Goal: Task Accomplishment & Management: Use online tool/utility

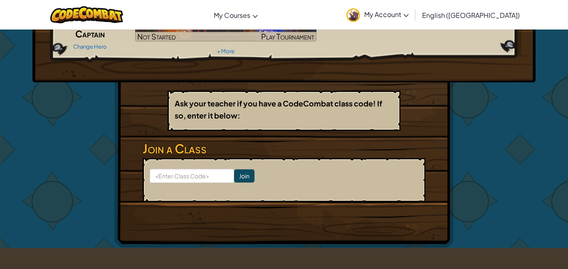
scroll to position [84, 0]
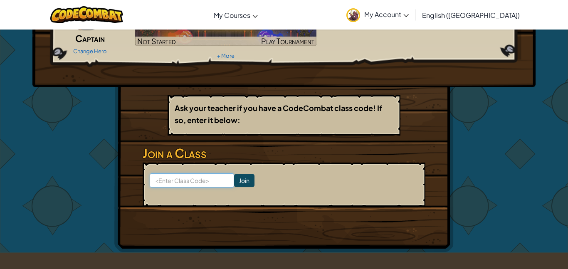
click at [198, 181] on input at bounding box center [192, 180] width 84 height 14
type input "w"
click at [198, 181] on input "EnemyDark" at bounding box center [192, 180] width 84 height 14
click at [198, 181] on input "EnemyDarkS" at bounding box center [192, 180] width 84 height 14
click at [198, 181] on input "EnemyDarkSe" at bounding box center [192, 180] width 84 height 14
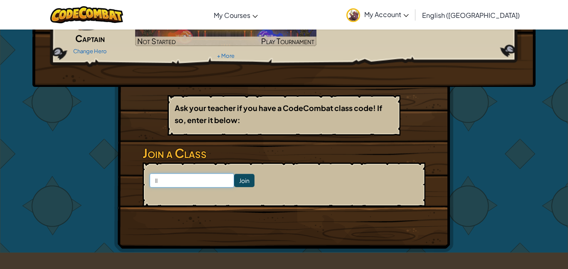
type input "l"
click at [198, 181] on input "l" at bounding box center [192, 180] width 84 height 14
type input "EnemyDarkSell"
click input "Join" at bounding box center [244, 180] width 20 height 13
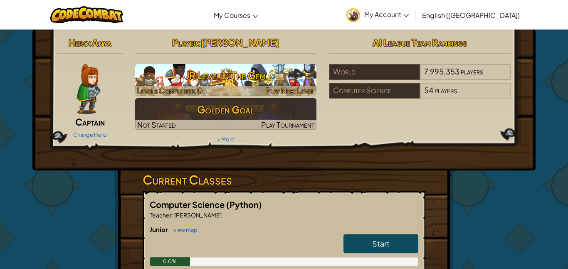
click at [175, 67] on h3 "JR Level 1: The Gem" at bounding box center [226, 75] width 182 height 19
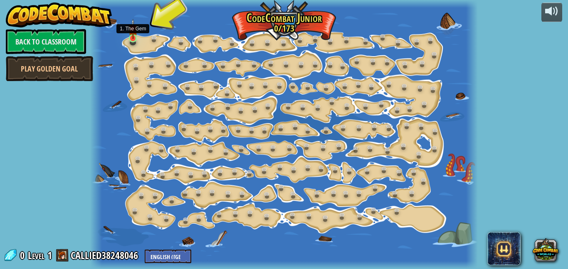
click at [132, 37] on img at bounding box center [132, 29] width 9 height 20
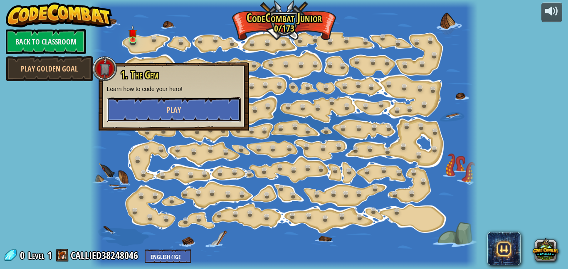
click at [168, 106] on span "Play" at bounding box center [174, 110] width 14 height 10
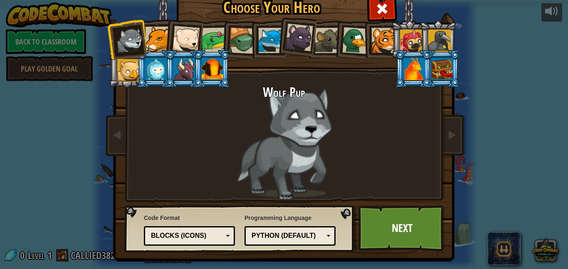
click at [181, 76] on div at bounding box center [184, 69] width 22 height 22
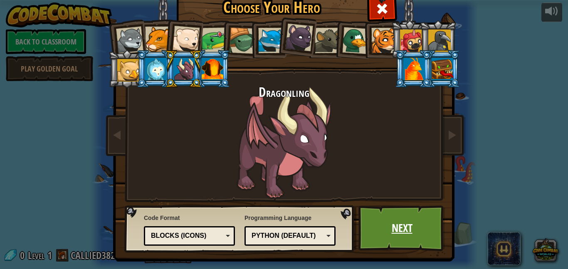
click at [406, 229] on link "Next" at bounding box center [401, 228] width 87 height 46
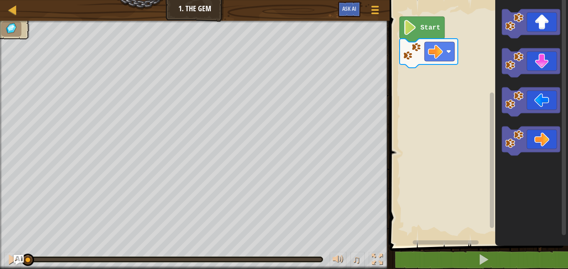
click at [416, 14] on rect "Blockly Workspace" at bounding box center [477, 121] width 181 height 250
click at [418, 25] on icon "Blockly Workspace" at bounding box center [421, 29] width 45 height 25
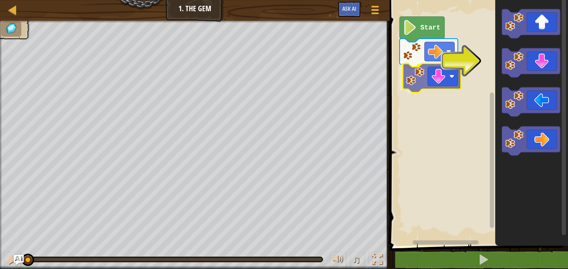
click at [416, 72] on div "Start" at bounding box center [477, 121] width 181 height 250
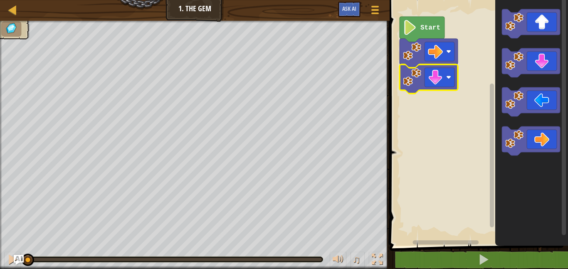
click at [420, 22] on icon "Blockly Workspace" at bounding box center [421, 29] width 45 height 25
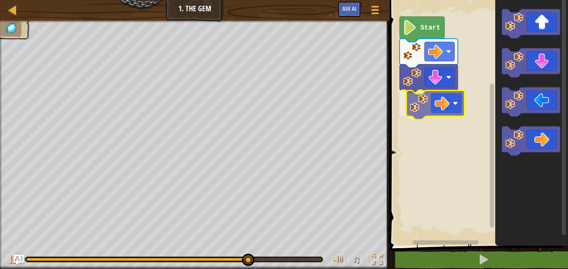
click at [446, 96] on div "Start" at bounding box center [477, 121] width 181 height 250
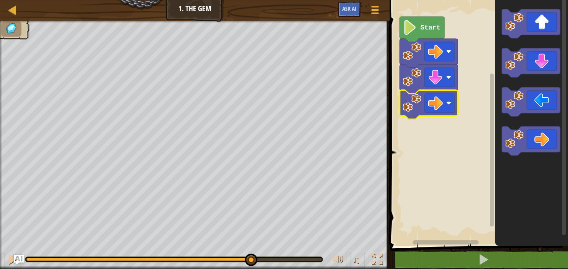
click at [421, 0] on body "Map Junior 1. The Gem Game Menu Ask AI 1 הההההההההההההההההההההההההההההההההההההה…" at bounding box center [284, 0] width 568 height 0
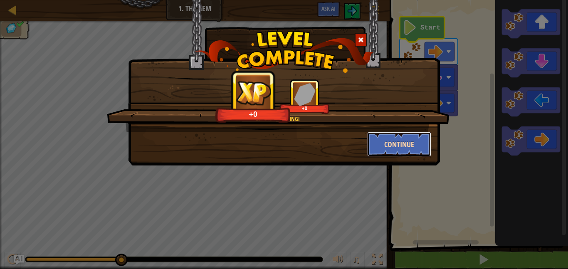
click at [404, 142] on button "Continue" at bounding box center [399, 144] width 64 height 25
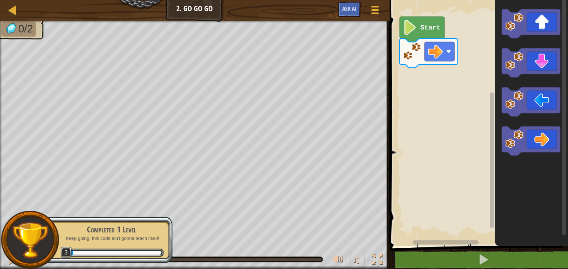
click at [333, 135] on div "Map Junior 2. Go Go Go Game Menu Ask AI 1 ההההההההההההההההההההההההההההההההההההה…" at bounding box center [284, 134] width 568 height 269
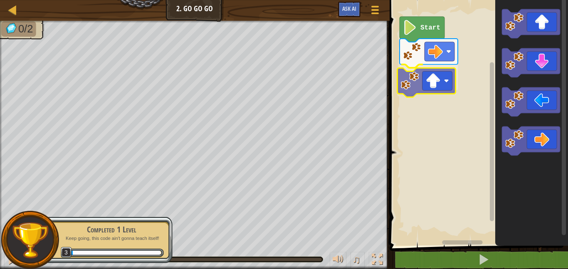
click at [425, 71] on div "Start" at bounding box center [477, 121] width 181 height 250
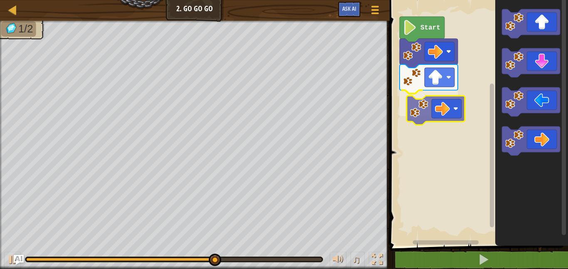
click at [449, 103] on div "Start" at bounding box center [477, 121] width 181 height 250
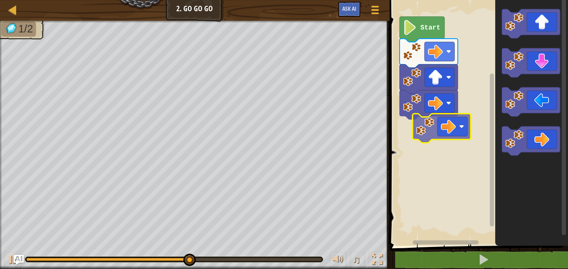
click at [441, 119] on div "Start" at bounding box center [477, 121] width 181 height 250
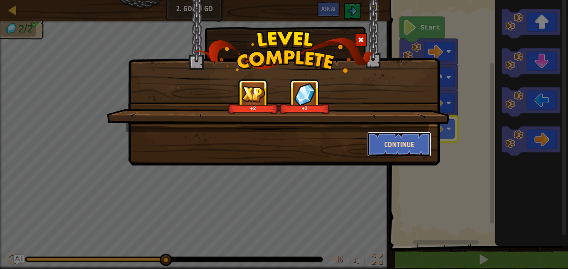
click at [397, 138] on button "Continue" at bounding box center [399, 144] width 64 height 25
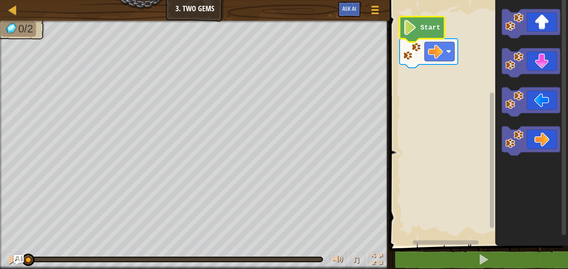
click at [414, 39] on icon "Blockly Workspace" at bounding box center [421, 29] width 45 height 25
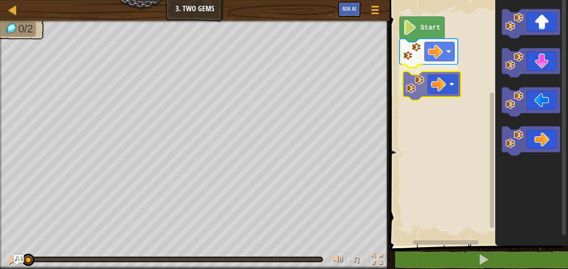
click at [430, 76] on div "Start" at bounding box center [477, 121] width 181 height 250
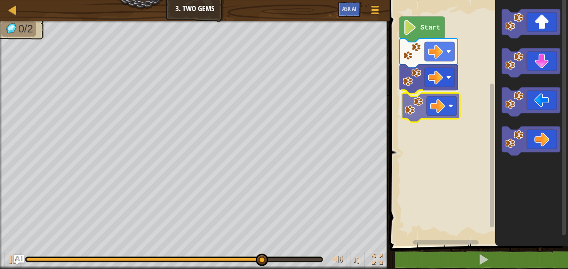
click at [448, 115] on div "Start" at bounding box center [477, 121] width 181 height 250
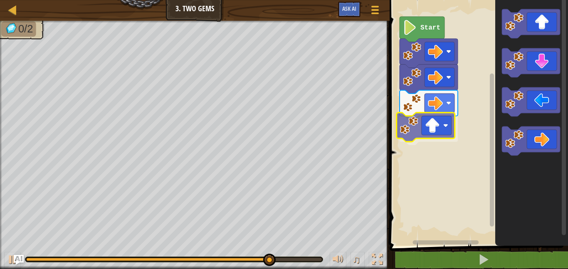
click at [444, 128] on div "Start" at bounding box center [477, 121] width 181 height 250
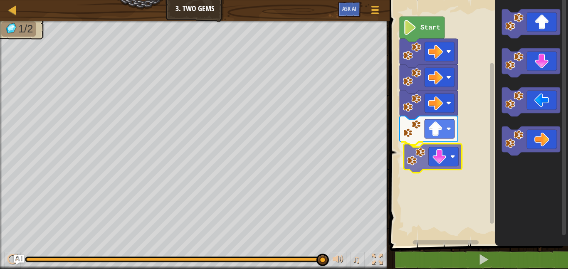
click at [420, 153] on div "Start" at bounding box center [477, 121] width 181 height 250
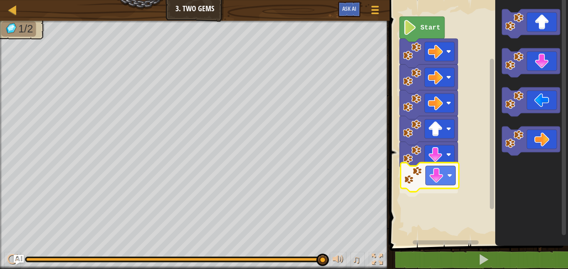
click at [424, 176] on div "Start" at bounding box center [477, 121] width 181 height 250
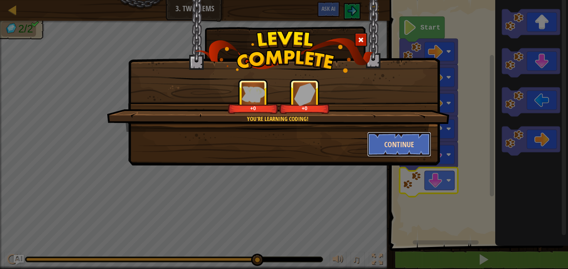
click at [397, 148] on button "Continue" at bounding box center [399, 144] width 64 height 25
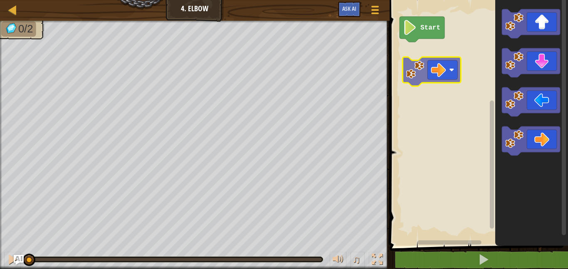
click at [421, 59] on div "Start" at bounding box center [477, 121] width 181 height 250
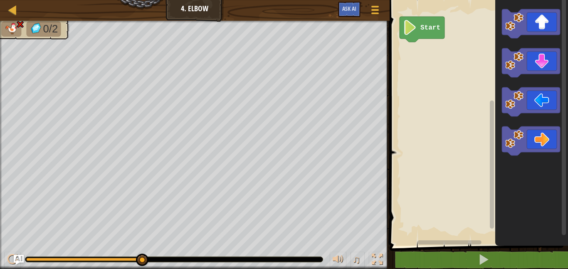
click at [81, 261] on div at bounding box center [173, 259] width 297 height 5
drag, startPoint x: 144, startPoint y: 257, endPoint x: 28, endPoint y: 268, distance: 116.1
click at [28, 268] on div "♫" at bounding box center [194, 257] width 389 height 25
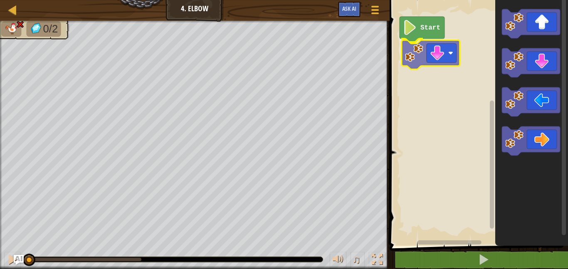
click at [438, 64] on div "Start" at bounding box center [477, 121] width 181 height 250
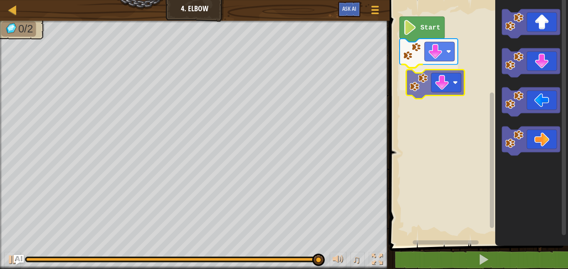
click at [429, 84] on div "Start" at bounding box center [477, 121] width 181 height 250
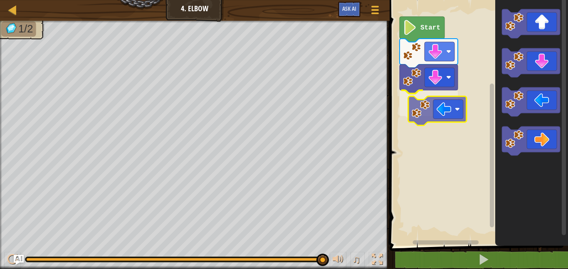
click at [431, 99] on div "Start" at bounding box center [477, 121] width 181 height 250
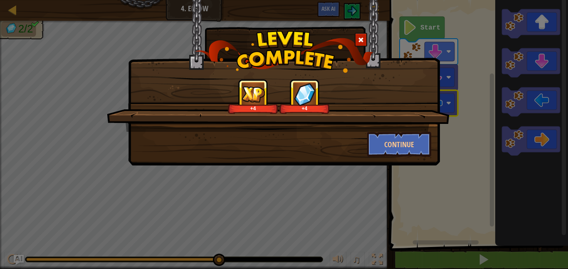
click at [404, 158] on div "+4 +4 Continue" at bounding box center [284, 82] width 312 height 165
click at [399, 150] on button "Continue" at bounding box center [399, 144] width 64 height 25
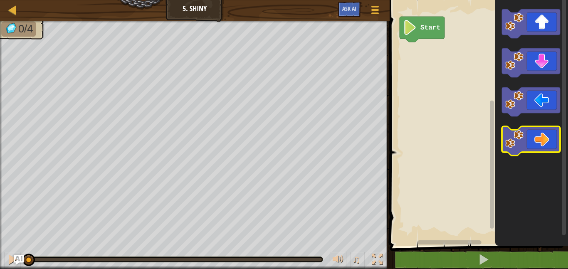
click at [542, 131] on icon "Blockly Workspace" at bounding box center [531, 140] width 58 height 29
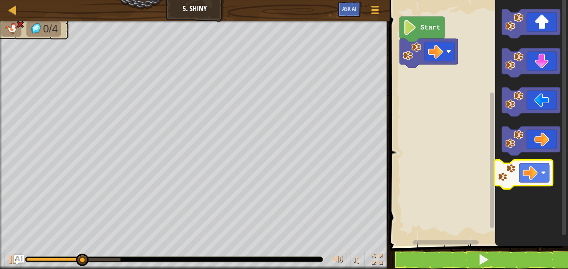
click at [534, 164] on icon "Blockly Workspace" at bounding box center [531, 121] width 73 height 250
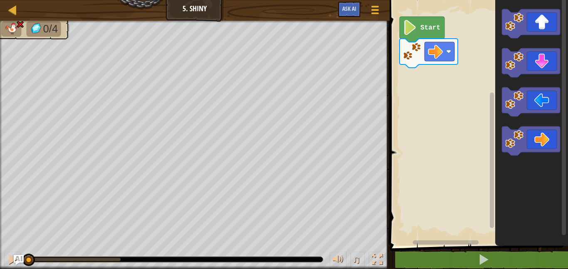
drag, startPoint x: 123, startPoint y: 259, endPoint x: 24, endPoint y: 267, distance: 99.7
click at [24, 267] on div "♫" at bounding box center [194, 257] width 389 height 25
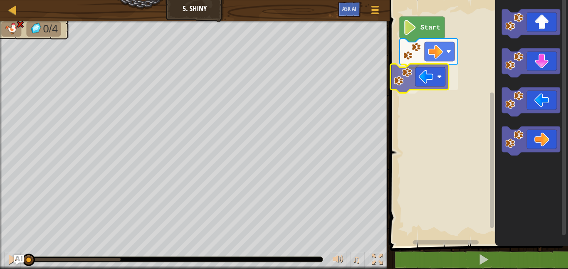
click at [402, 77] on div "Start" at bounding box center [477, 121] width 181 height 250
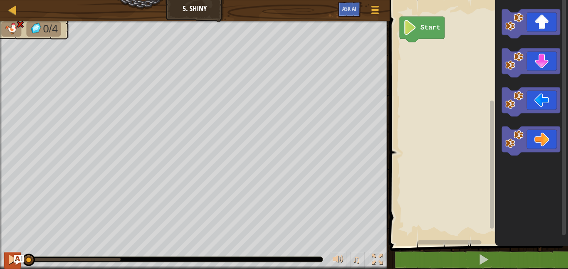
drag, startPoint x: 120, startPoint y: 258, endPoint x: 12, endPoint y: 257, distance: 108.5
click at [12, 257] on div "♫" at bounding box center [194, 257] width 389 height 25
click at [493, 194] on rect "Blockly Workspace" at bounding box center [492, 165] width 4 height 128
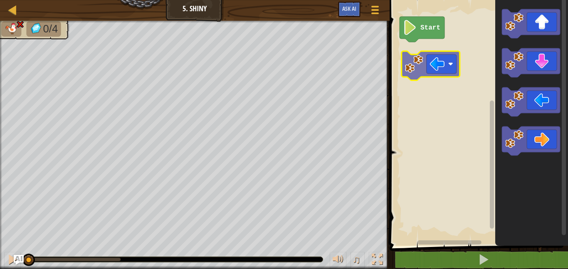
click at [411, 71] on div "Start" at bounding box center [477, 121] width 181 height 250
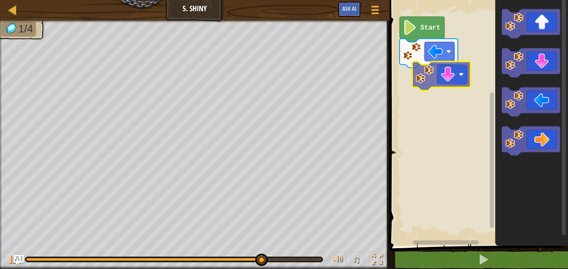
click at [437, 84] on div "Start" at bounding box center [477, 121] width 181 height 250
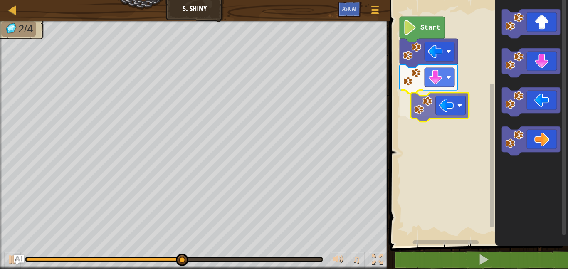
click at [439, 105] on div "Start" at bounding box center [477, 121] width 181 height 250
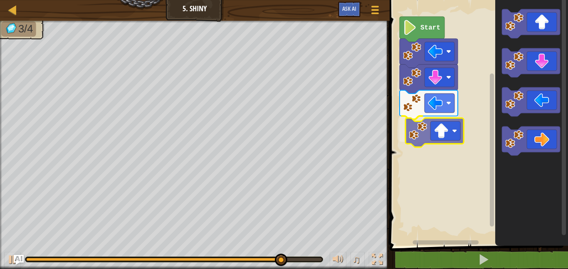
click at [444, 134] on div "Start" at bounding box center [477, 121] width 181 height 250
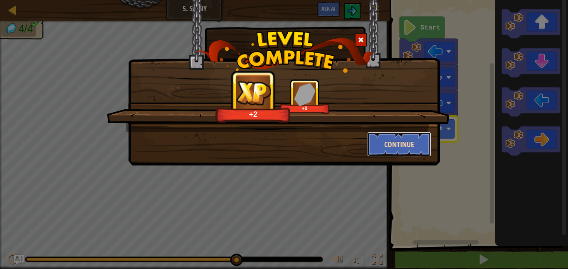
click at [407, 135] on button "Continue" at bounding box center [399, 144] width 64 height 25
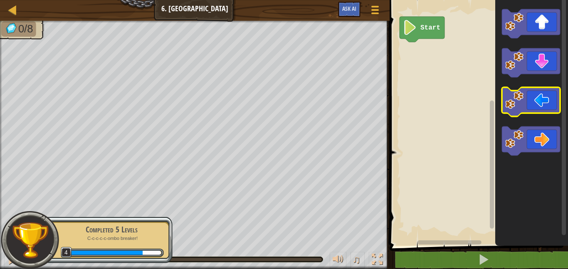
click at [528, 94] on icon "Blockly Workspace" at bounding box center [531, 101] width 58 height 29
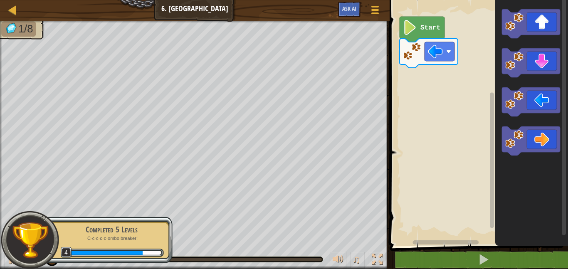
click at [464, 153] on div "Start" at bounding box center [477, 121] width 181 height 250
click at [521, 18] on image "Blockly Workspace" at bounding box center [514, 22] width 18 height 18
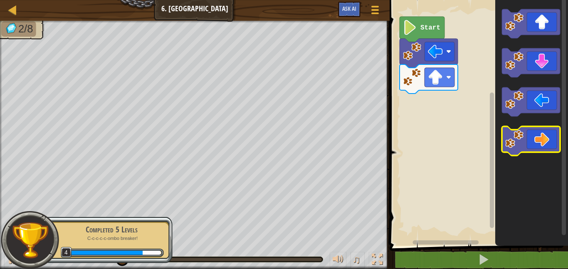
click at [536, 136] on icon "Blockly Workspace" at bounding box center [531, 140] width 58 height 29
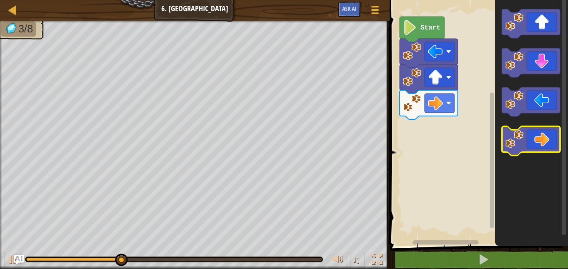
click at [536, 136] on icon "Blockly Workspace" at bounding box center [531, 140] width 58 height 29
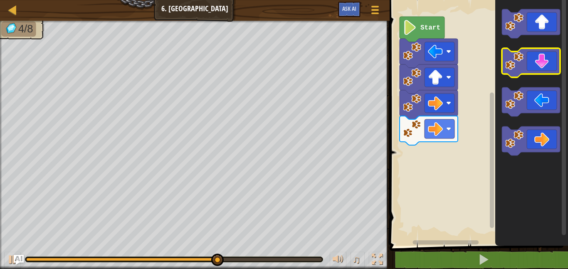
click at [537, 55] on icon "Blockly Workspace" at bounding box center [531, 62] width 58 height 29
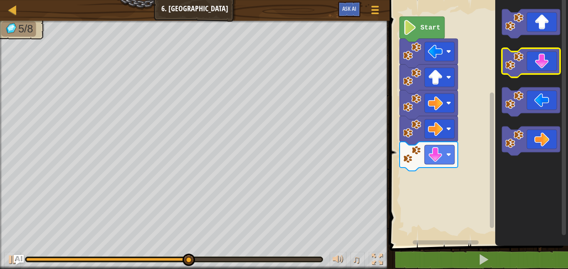
click at [537, 55] on icon "Blockly Workspace" at bounding box center [531, 62] width 58 height 29
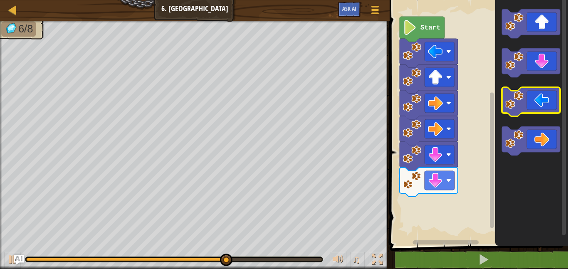
click at [542, 95] on icon "Blockly Workspace" at bounding box center [531, 101] width 58 height 29
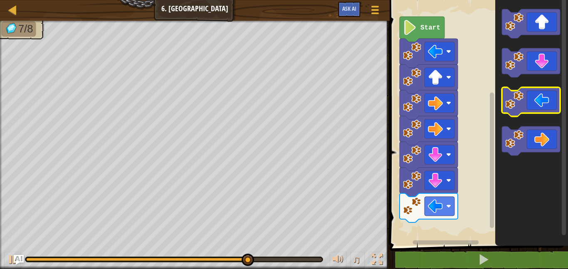
click at [540, 100] on icon "Blockly Workspace" at bounding box center [531, 101] width 58 height 29
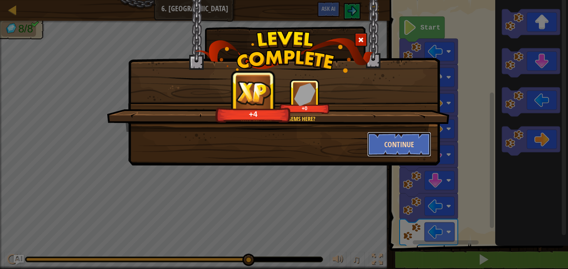
click at [411, 140] on button "Continue" at bounding box center [399, 144] width 64 height 25
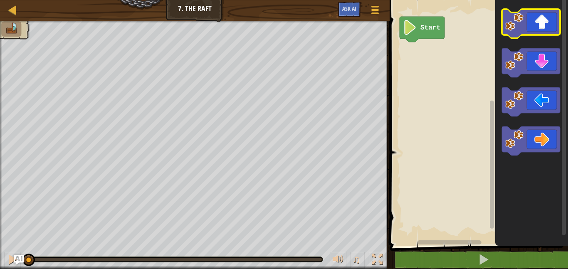
click at [512, 25] on image "Blockly Workspace" at bounding box center [514, 22] width 18 height 18
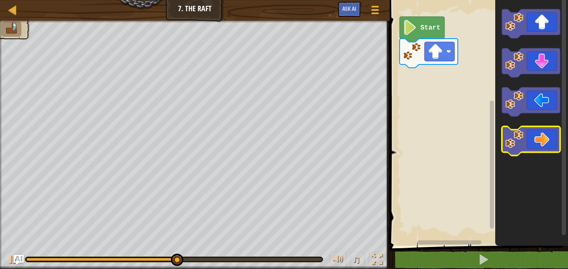
click at [548, 141] on icon "Blockly Workspace" at bounding box center [531, 140] width 58 height 29
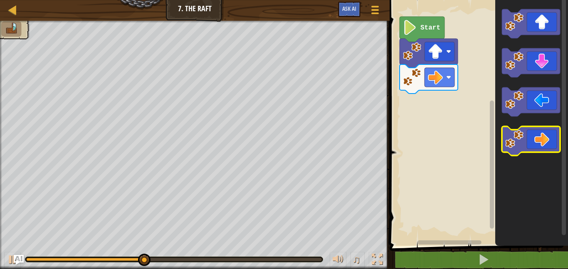
click at [547, 142] on icon "Blockly Workspace" at bounding box center [531, 140] width 58 height 29
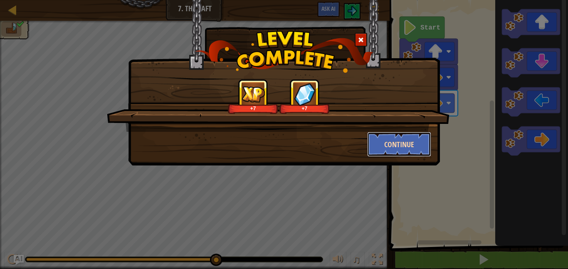
click at [382, 142] on button "Continue" at bounding box center [399, 144] width 64 height 25
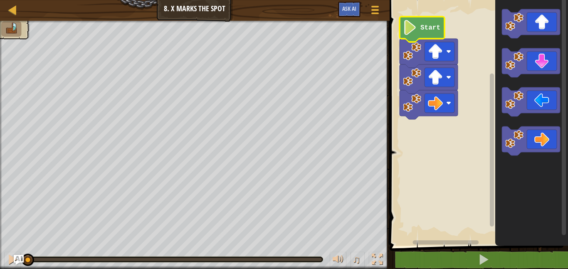
click at [420, 27] on text "Start" at bounding box center [430, 27] width 20 height 7
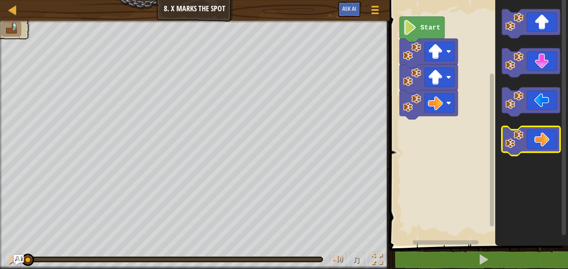
click at [547, 138] on icon "Blockly Workspace" at bounding box center [531, 140] width 58 height 29
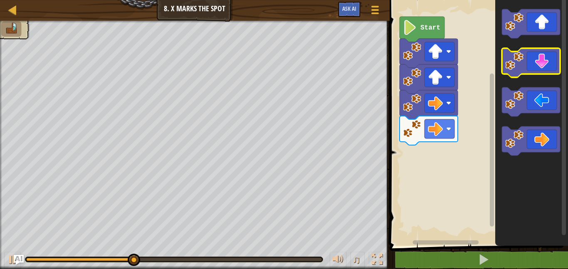
click at [529, 71] on icon "Blockly Workspace" at bounding box center [531, 62] width 58 height 29
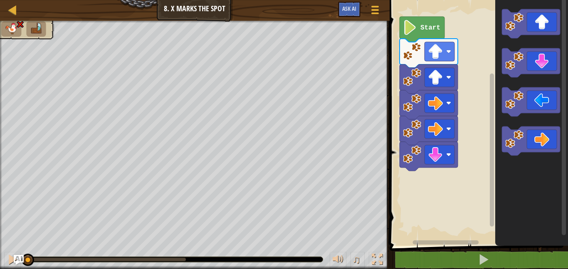
drag, startPoint x: 186, startPoint y: 256, endPoint x: 23, endPoint y: 268, distance: 163.4
click at [23, 268] on div "♫" at bounding box center [194, 257] width 389 height 25
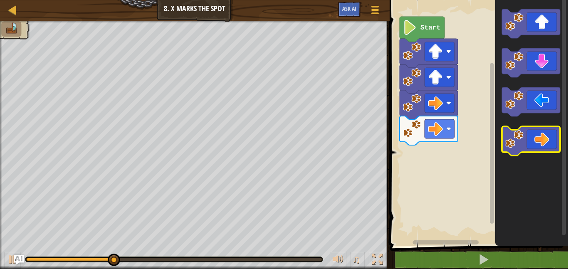
click at [534, 147] on icon "Blockly Workspace" at bounding box center [531, 140] width 58 height 29
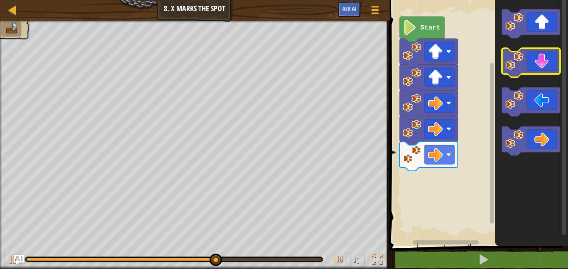
click at [543, 50] on icon "Blockly Workspace" at bounding box center [531, 62] width 58 height 29
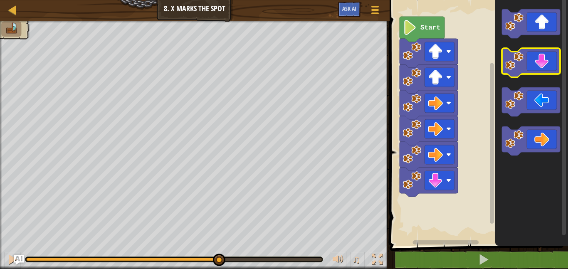
click at [543, 50] on icon "Blockly Workspace" at bounding box center [531, 62] width 58 height 29
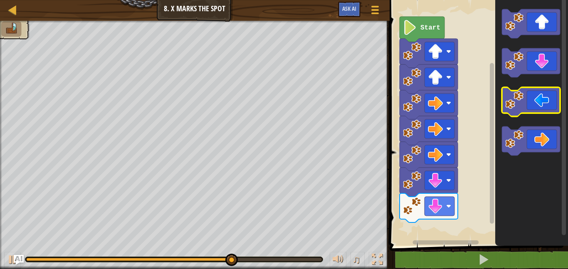
click at [526, 90] on icon "Blockly Workspace" at bounding box center [531, 101] width 58 height 29
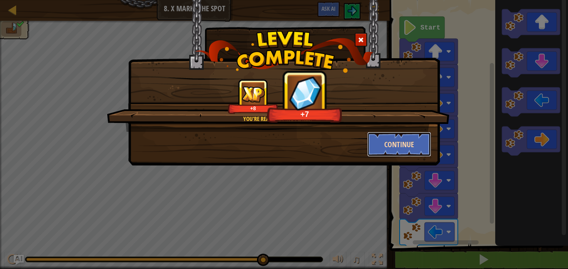
click at [378, 141] on button "Continue" at bounding box center [399, 144] width 64 height 25
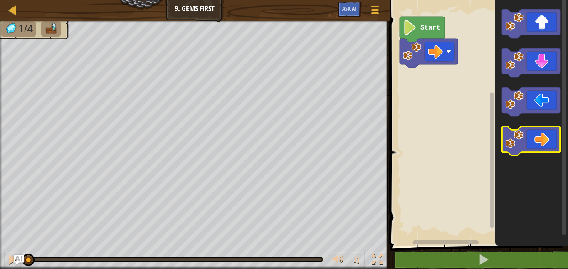
click at [540, 138] on icon "Blockly Workspace" at bounding box center [531, 140] width 58 height 29
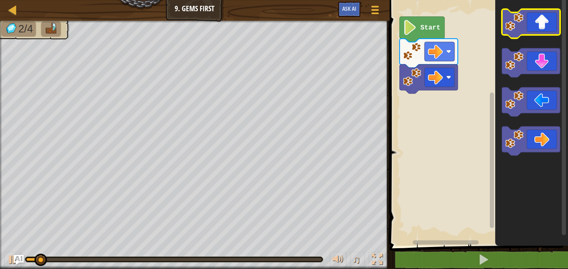
click at [525, 27] on icon "Blockly Workspace" at bounding box center [531, 23] width 58 height 29
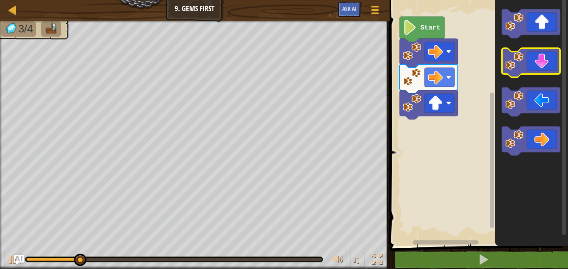
click at [528, 67] on icon "Blockly Workspace" at bounding box center [531, 62] width 58 height 29
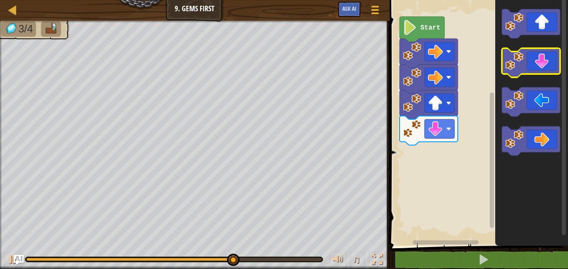
click at [526, 71] on icon "Blockly Workspace" at bounding box center [531, 62] width 58 height 29
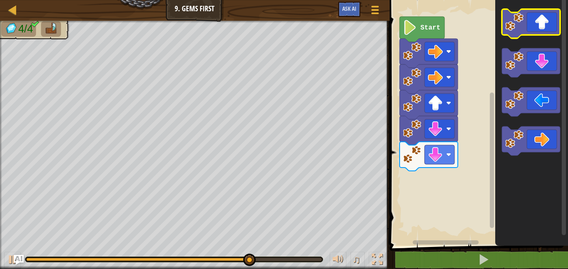
click at [538, 24] on icon "Blockly Workspace" at bounding box center [531, 23] width 58 height 29
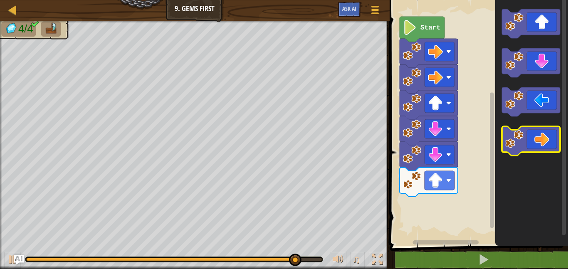
click at [530, 144] on icon "Blockly Workspace" at bounding box center [531, 140] width 58 height 29
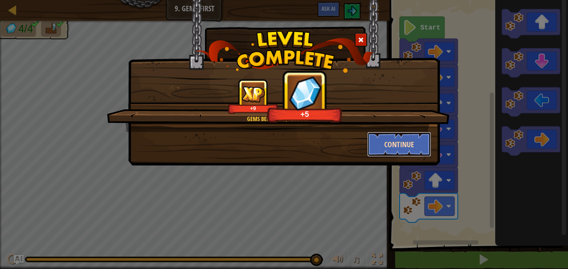
click at [395, 151] on button "Continue" at bounding box center [399, 144] width 64 height 25
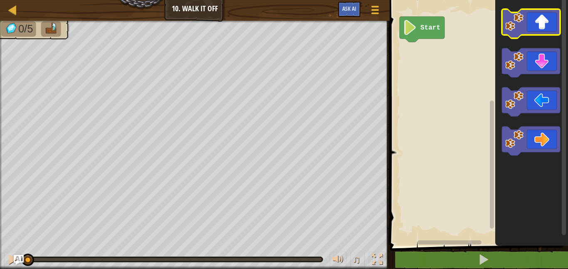
click at [534, 27] on icon "Blockly Workspace" at bounding box center [531, 23] width 58 height 29
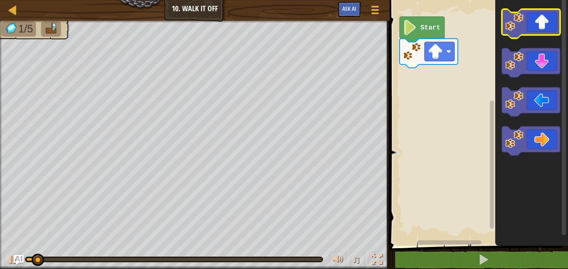
click at [534, 27] on icon "Blockly Workspace" at bounding box center [531, 23] width 58 height 29
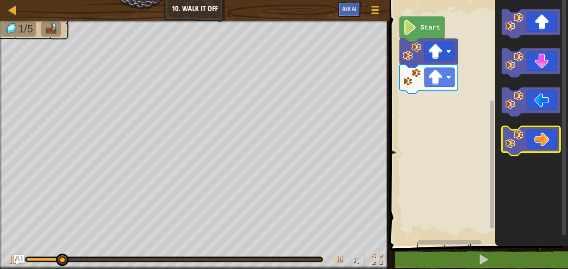
click at [534, 140] on icon "Blockly Workspace" at bounding box center [531, 140] width 58 height 29
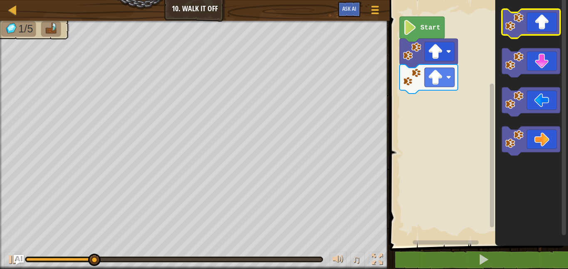
click at [515, 19] on image "Blockly Workspace" at bounding box center [514, 22] width 18 height 18
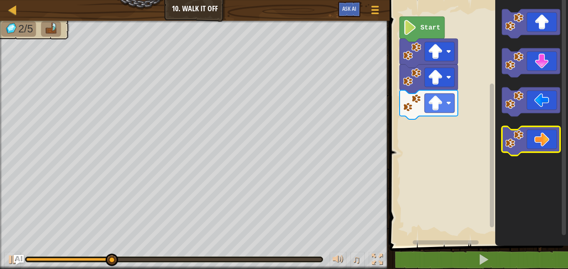
click at [544, 133] on icon "Blockly Workspace" at bounding box center [531, 140] width 58 height 29
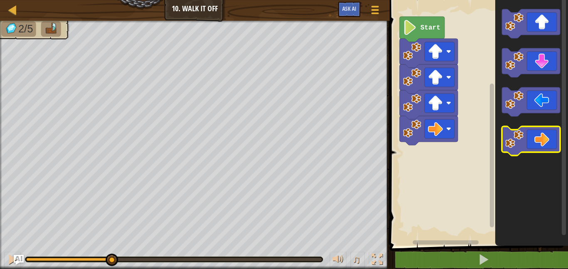
click at [544, 133] on icon "Blockly Workspace" at bounding box center [531, 140] width 58 height 29
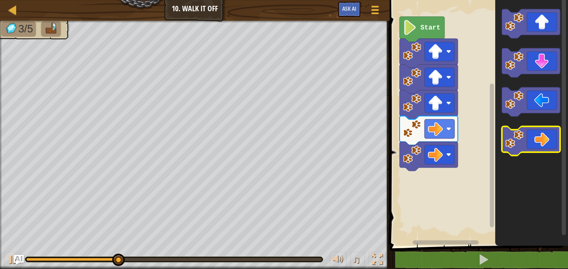
click at [544, 133] on icon "Blockly Workspace" at bounding box center [531, 140] width 58 height 29
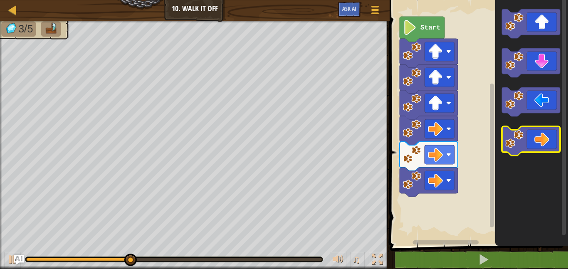
click at [544, 133] on icon "Blockly Workspace" at bounding box center [531, 140] width 58 height 29
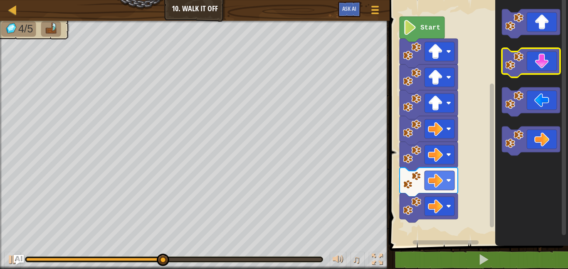
click at [515, 59] on image "Blockly Workspace" at bounding box center [514, 61] width 18 height 18
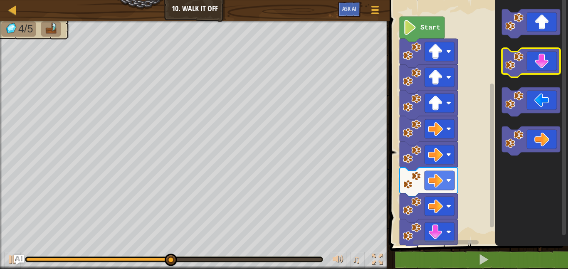
click at [514, 60] on image "Blockly Workspace" at bounding box center [514, 61] width 18 height 18
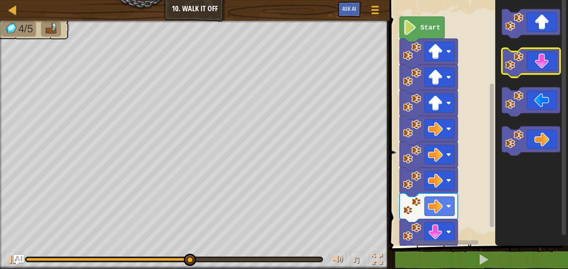
click at [514, 61] on image "Blockly Workspace" at bounding box center [514, 61] width 18 height 18
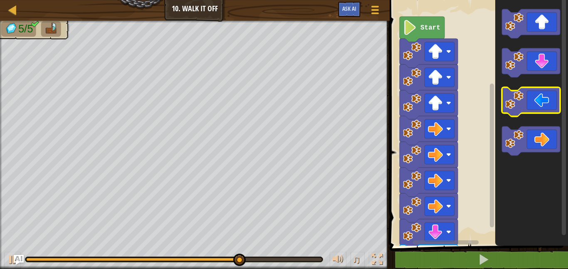
click at [534, 112] on icon "Blockly Workspace" at bounding box center [531, 101] width 58 height 29
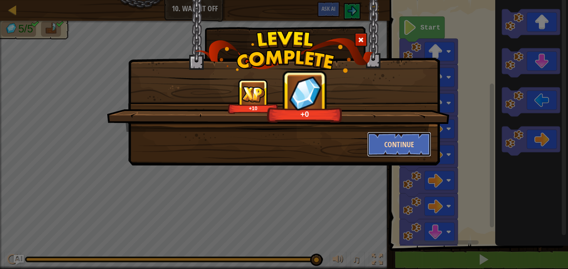
click at [411, 139] on button "Continue" at bounding box center [399, 144] width 64 height 25
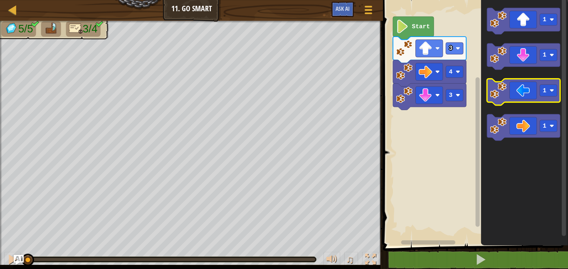
click at [516, 102] on icon "Blockly Workspace" at bounding box center [523, 92] width 73 height 27
click at [522, 91] on icon "Blockly Workspace" at bounding box center [523, 92] width 73 height 27
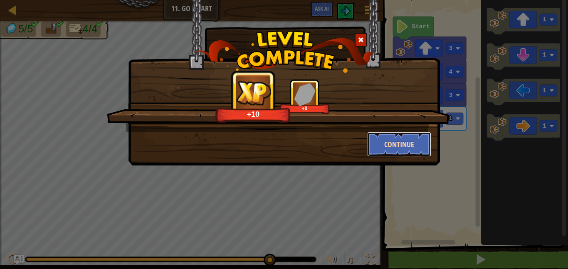
click at [402, 145] on button "Continue" at bounding box center [399, 144] width 64 height 25
